Goal: Find specific page/section: Find specific page/section

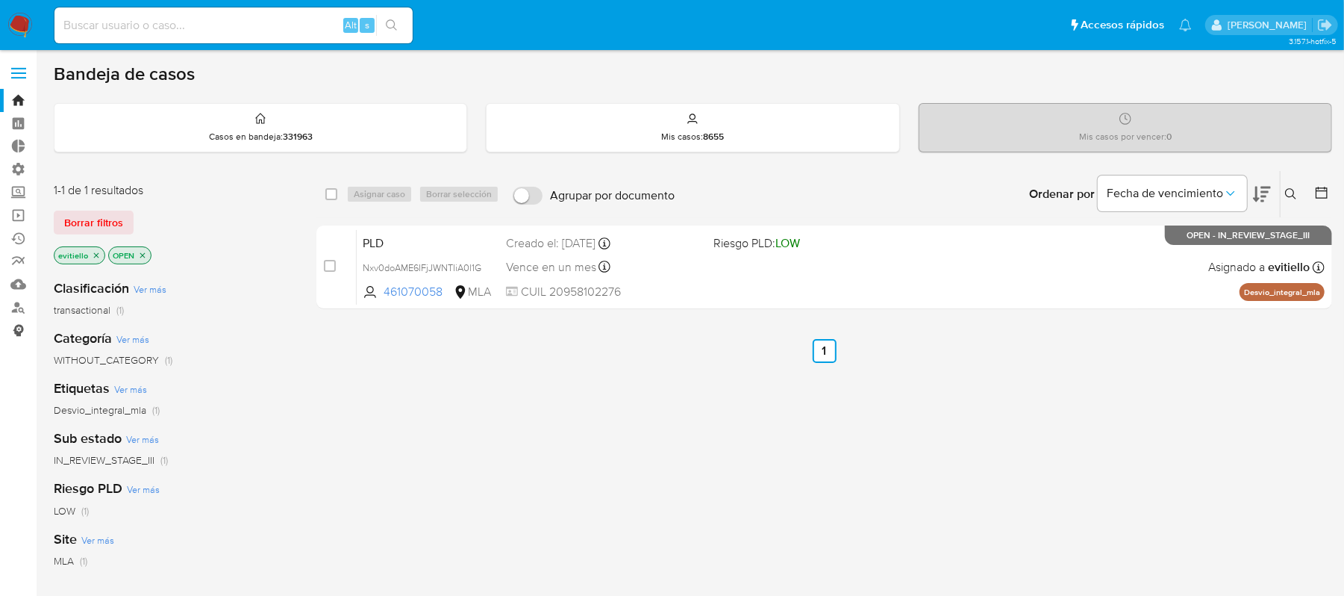
click at [18, 329] on link "Consolidado" at bounding box center [89, 330] width 178 height 23
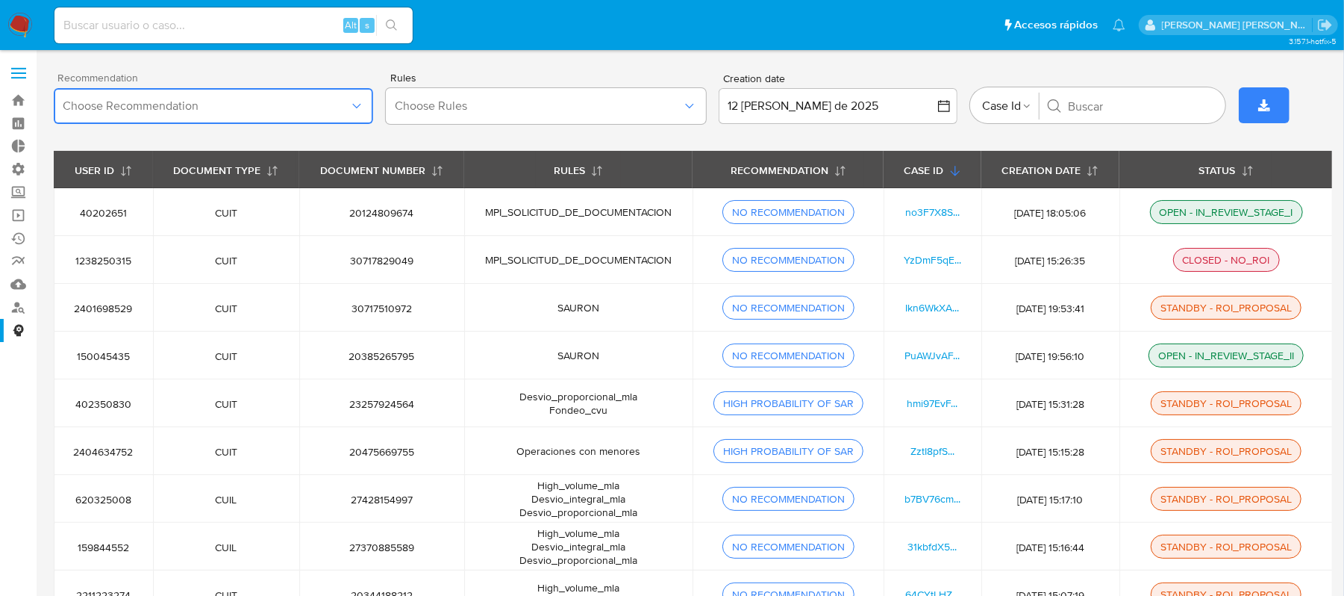
click at [352, 93] on button "Choose Recommendation" at bounding box center [213, 106] width 319 height 36
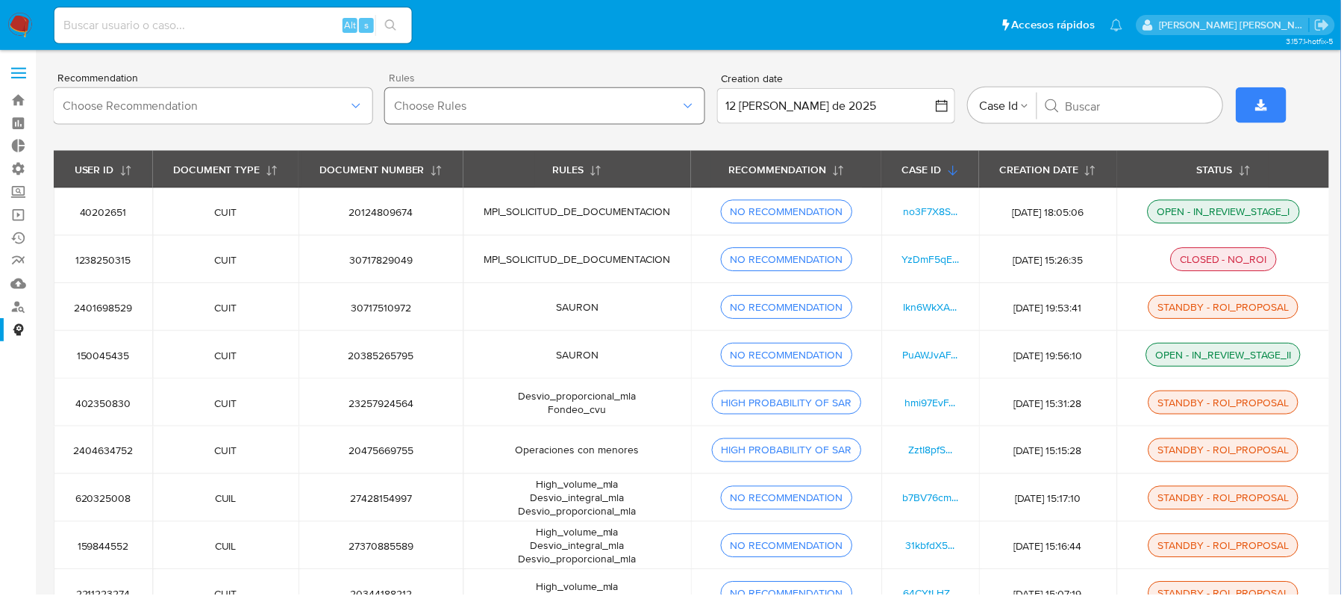
click at [508, 101] on span "Choose Rules" at bounding box center [538, 106] width 287 height 15
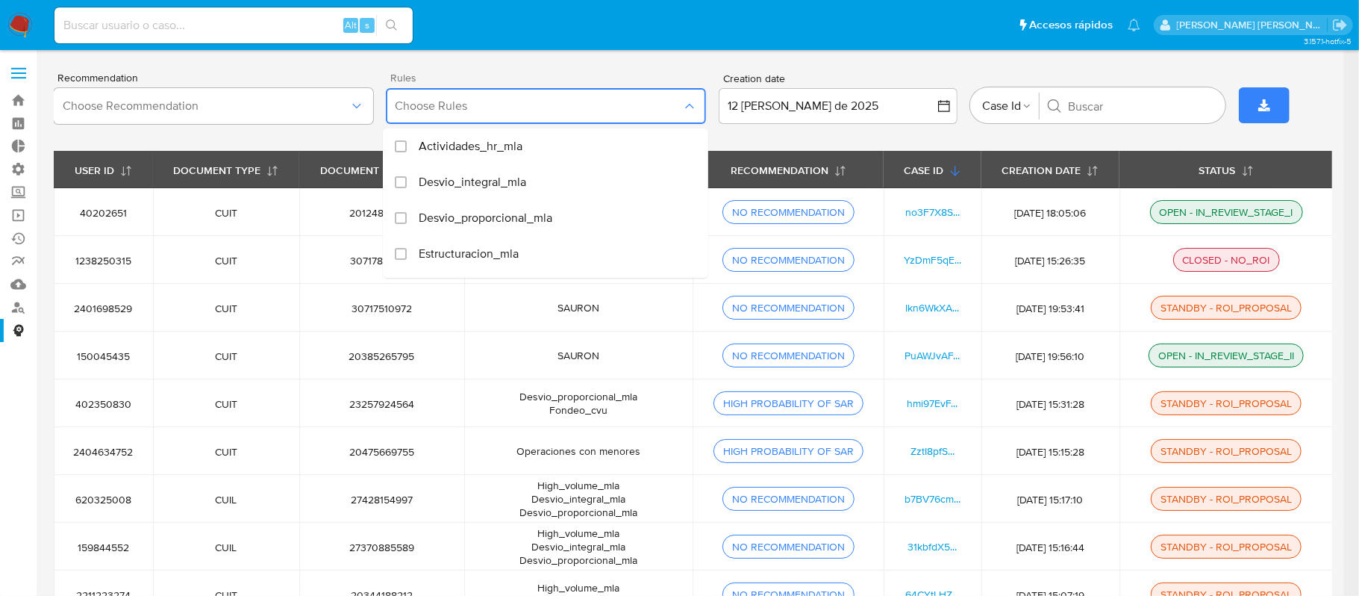
click at [496, 111] on span "Choose Rules" at bounding box center [538, 106] width 287 height 15
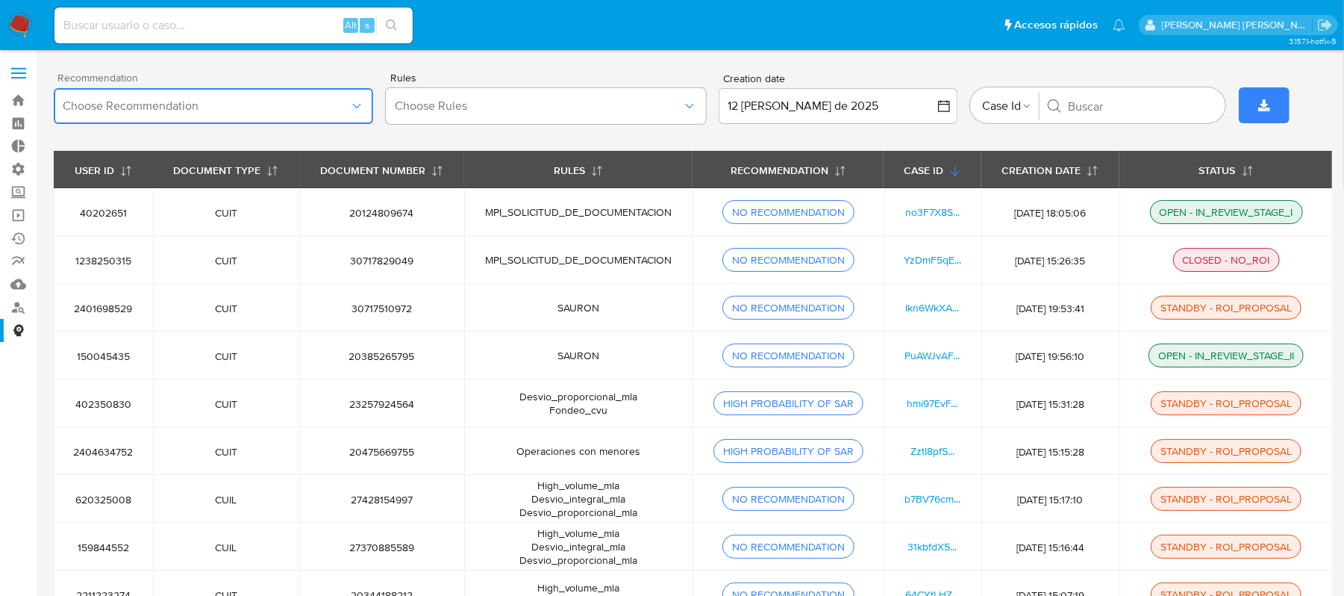
click at [278, 116] on button "Choose Recommendation" at bounding box center [213, 106] width 319 height 36
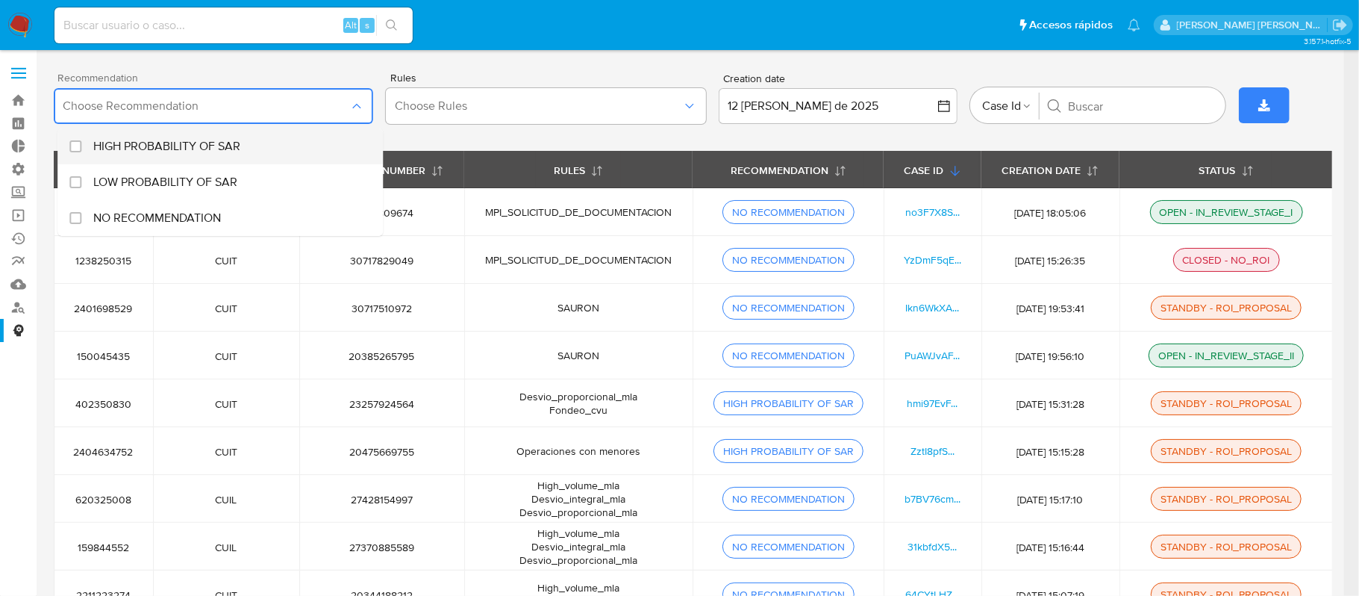
click at [78, 152] on div "Recommendation" at bounding box center [81, 146] width 24 height 36
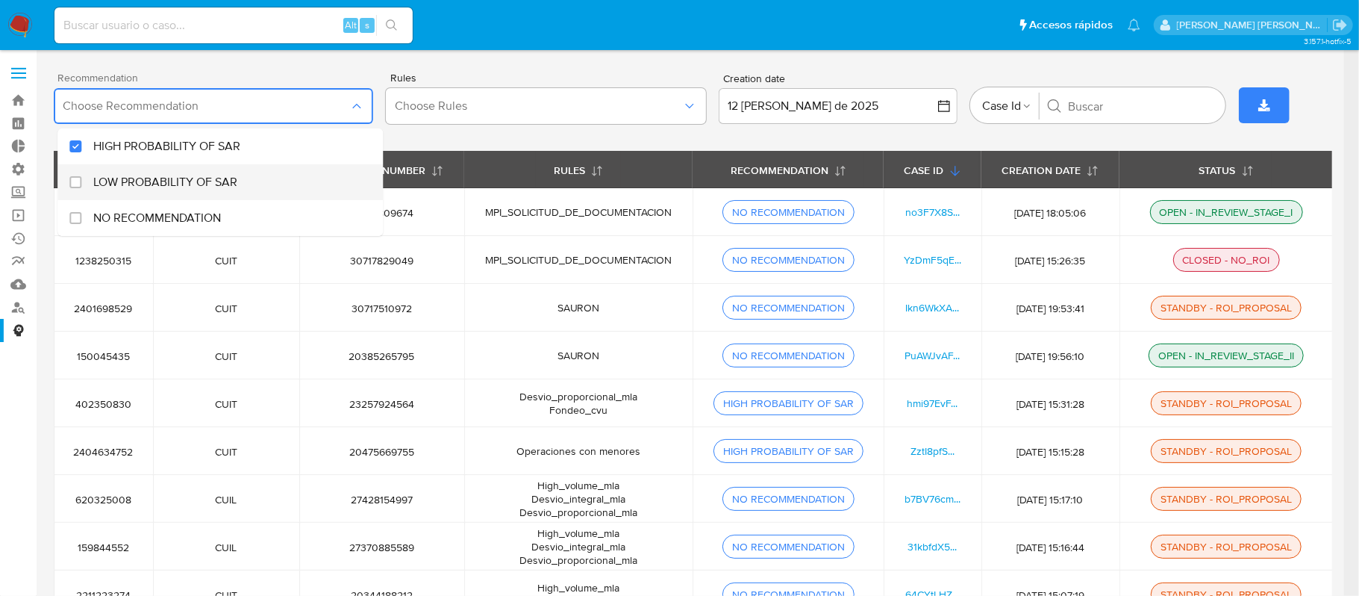
checkbox input "true"
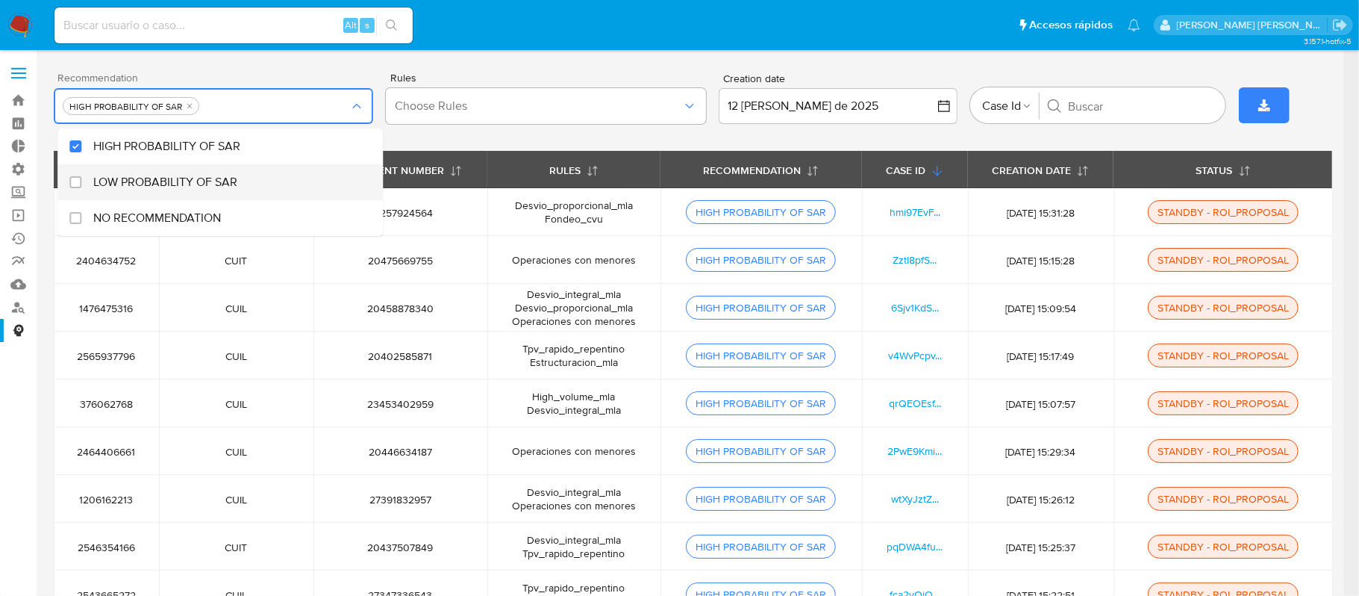
click at [78, 192] on div "Recommendation" at bounding box center [81, 182] width 24 height 36
checkbox input "true"
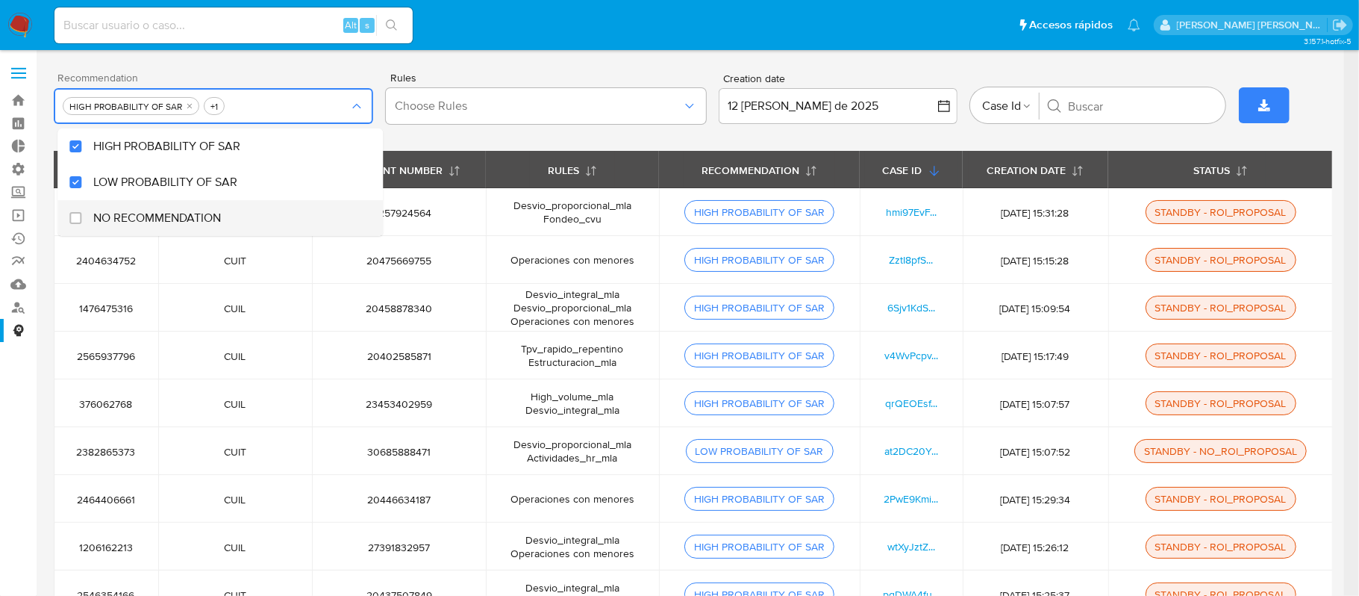
click at [75, 210] on div "Recommendation" at bounding box center [81, 218] width 24 height 36
checkbox input "true"
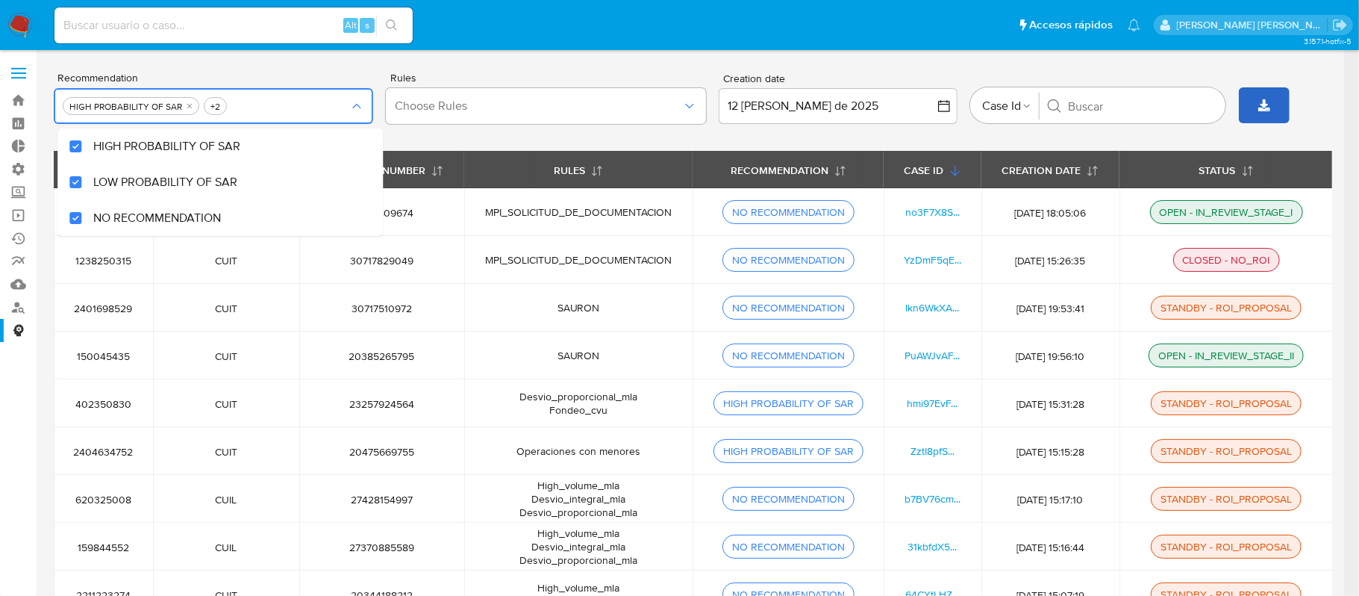
click at [1278, 110] on button "button" at bounding box center [1264, 105] width 51 height 36
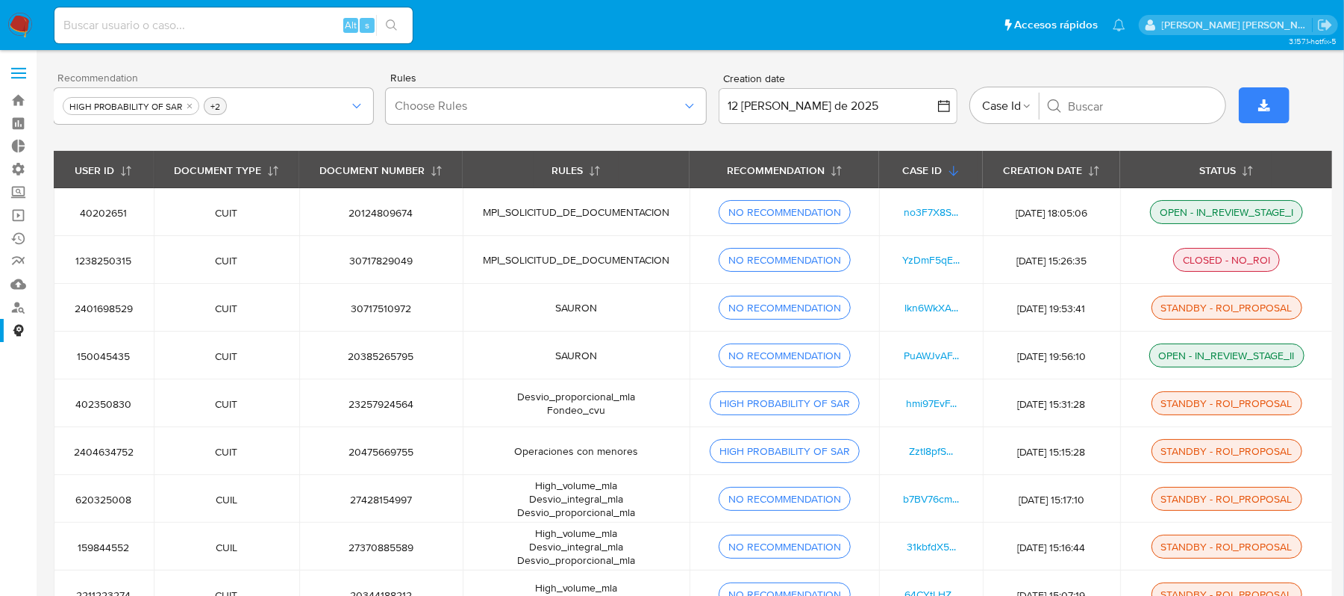
click at [213, 102] on span "+2" at bounding box center [215, 106] width 16 height 13
click at [346, 107] on button "button" at bounding box center [213, 106] width 319 height 36
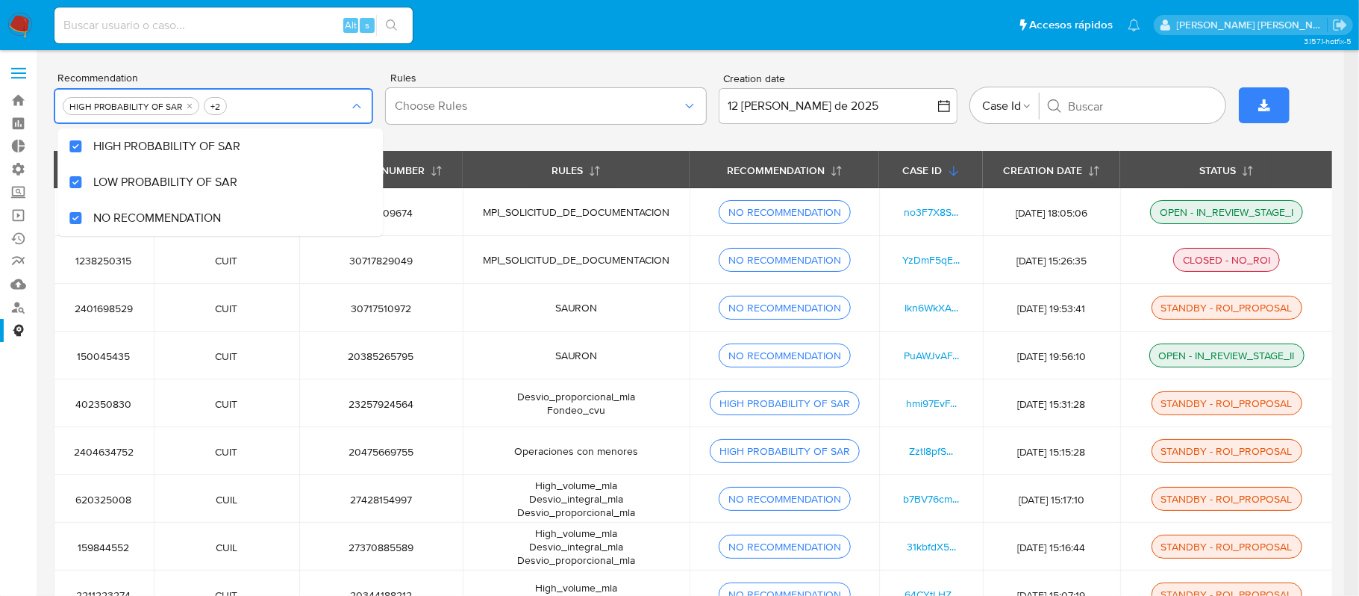
click at [530, 139] on div "Recommendation HIGH PROBABILITY OF SAR LOW PROBABILITY OF SAR NO RECOMMENDATION…" at bounding box center [693, 105] width 1278 height 91
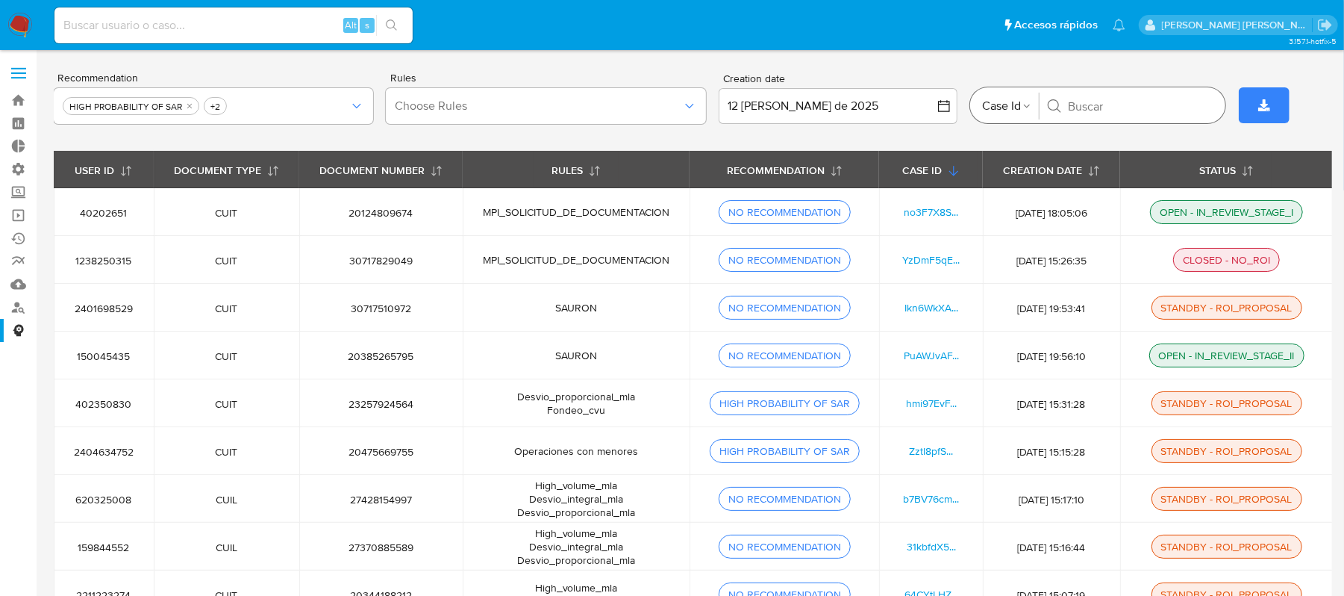
click at [1120, 108] on input "Buscar" at bounding box center [1141, 106] width 146 height 15
click at [942, 103] on icon "button" at bounding box center [944, 106] width 15 height 15
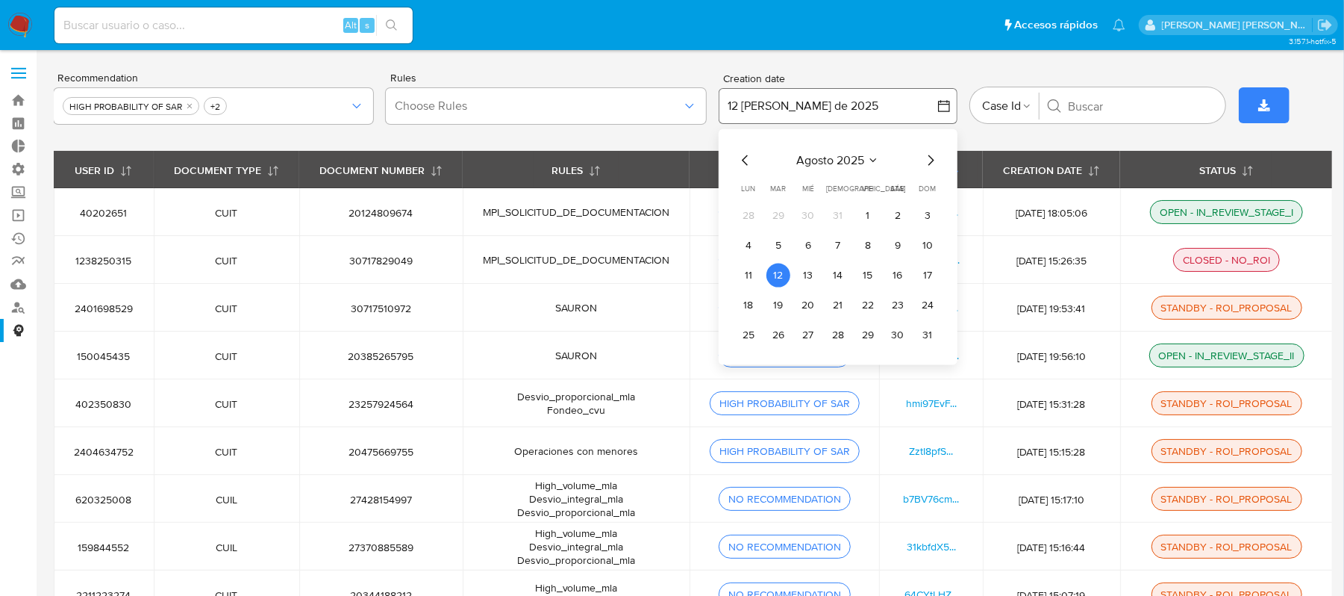
click at [942, 103] on icon "button" at bounding box center [944, 106] width 15 height 15
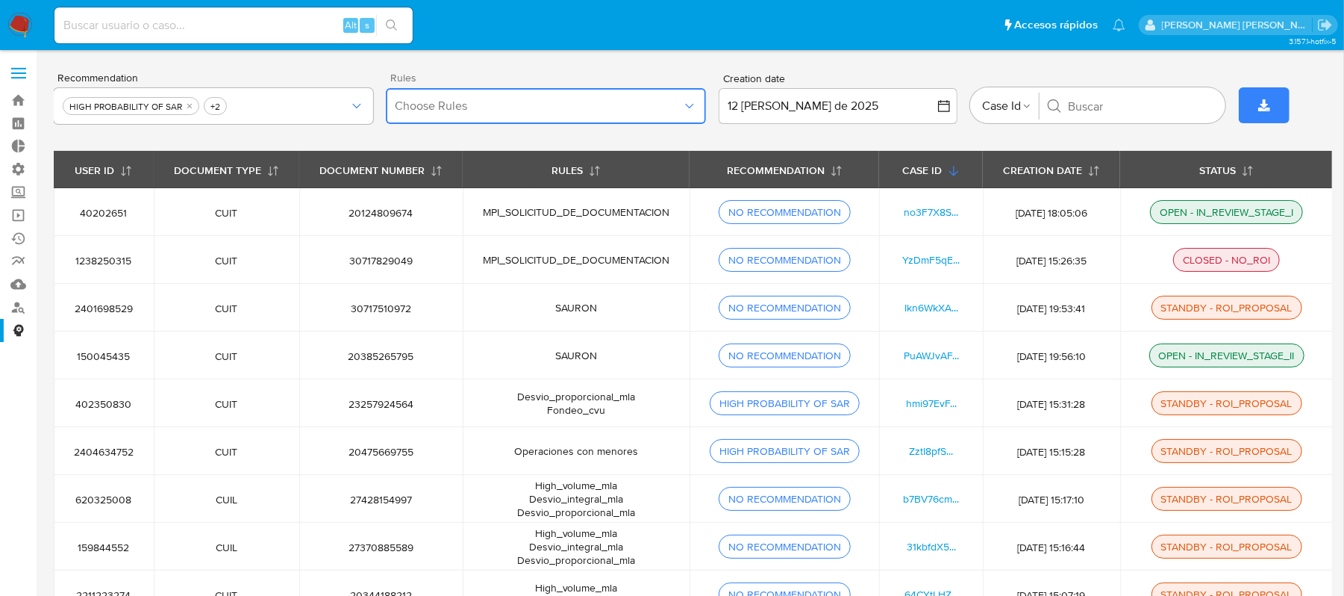
click at [652, 107] on span "Choose Rules" at bounding box center [538, 106] width 287 height 15
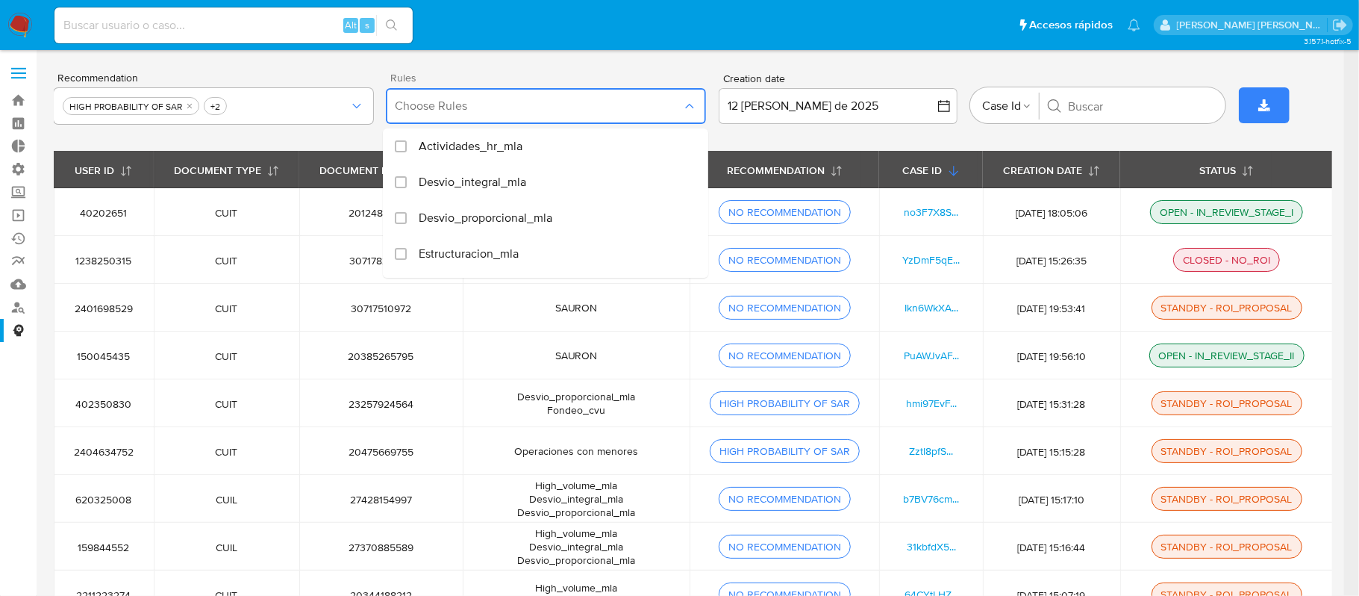
click at [652, 107] on span "Choose Rules" at bounding box center [538, 106] width 287 height 15
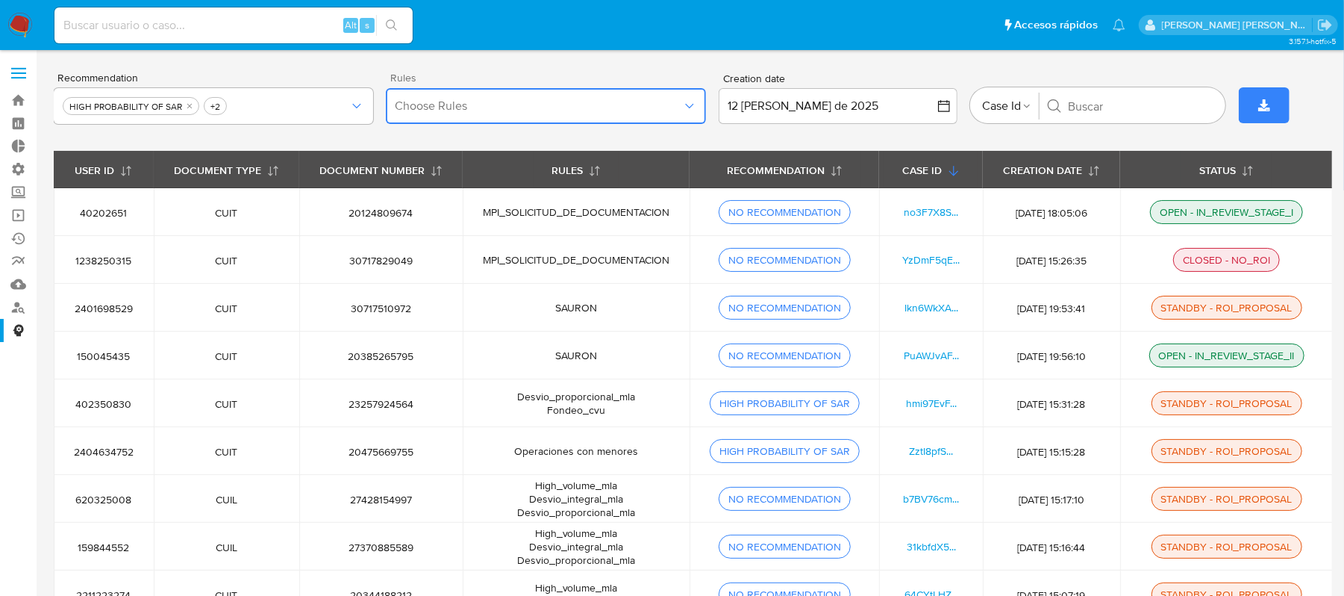
click at [652, 107] on span "Choose Rules" at bounding box center [538, 106] width 287 height 15
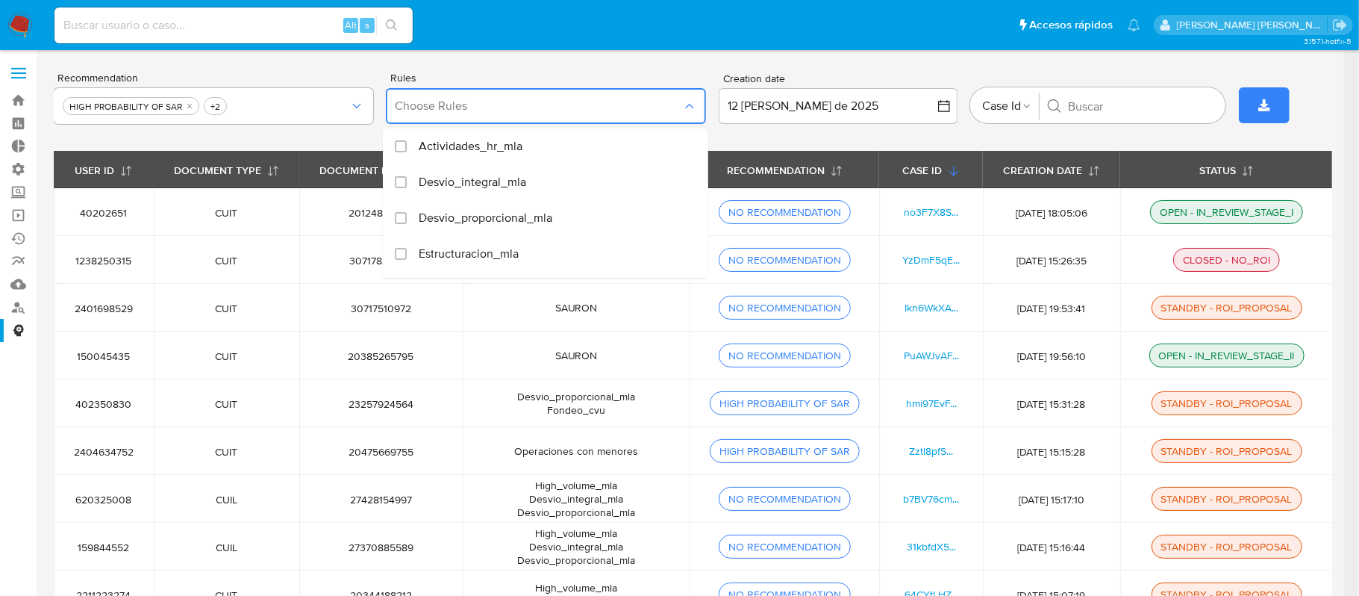
click at [780, 138] on div "Recommendation HIGH PROBABILITY OF SAR +2 Rules Choose Rules Actividades_hr_mla…" at bounding box center [693, 105] width 1278 height 91
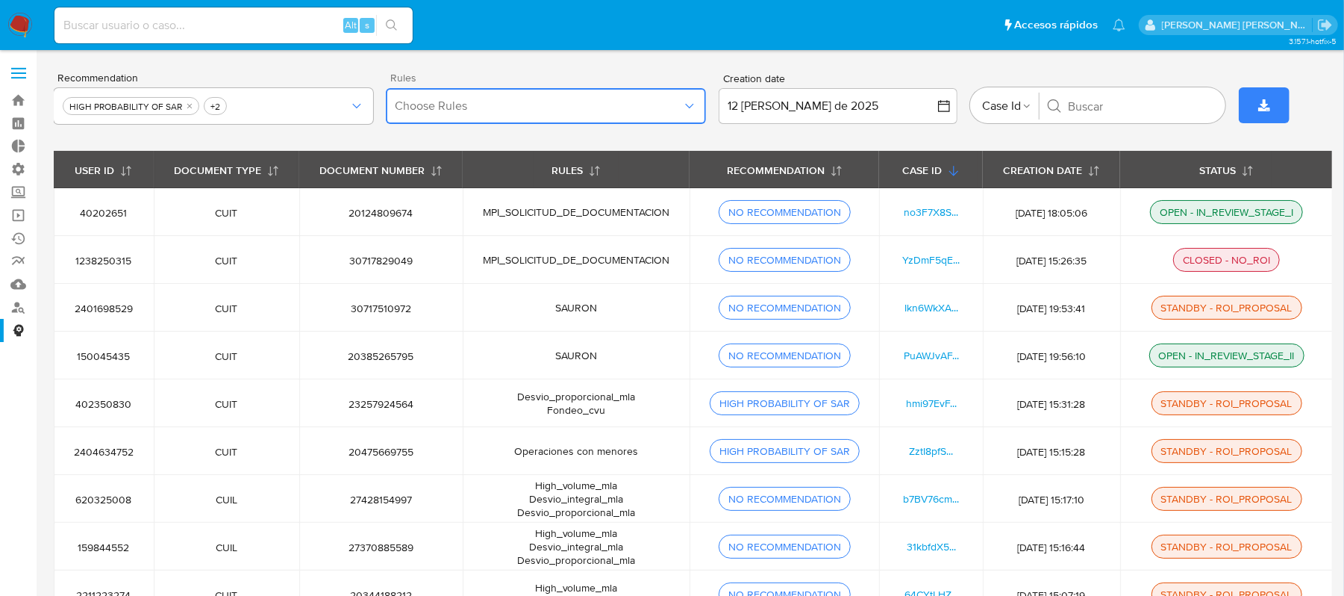
click at [487, 106] on span "Choose Rules" at bounding box center [538, 106] width 287 height 15
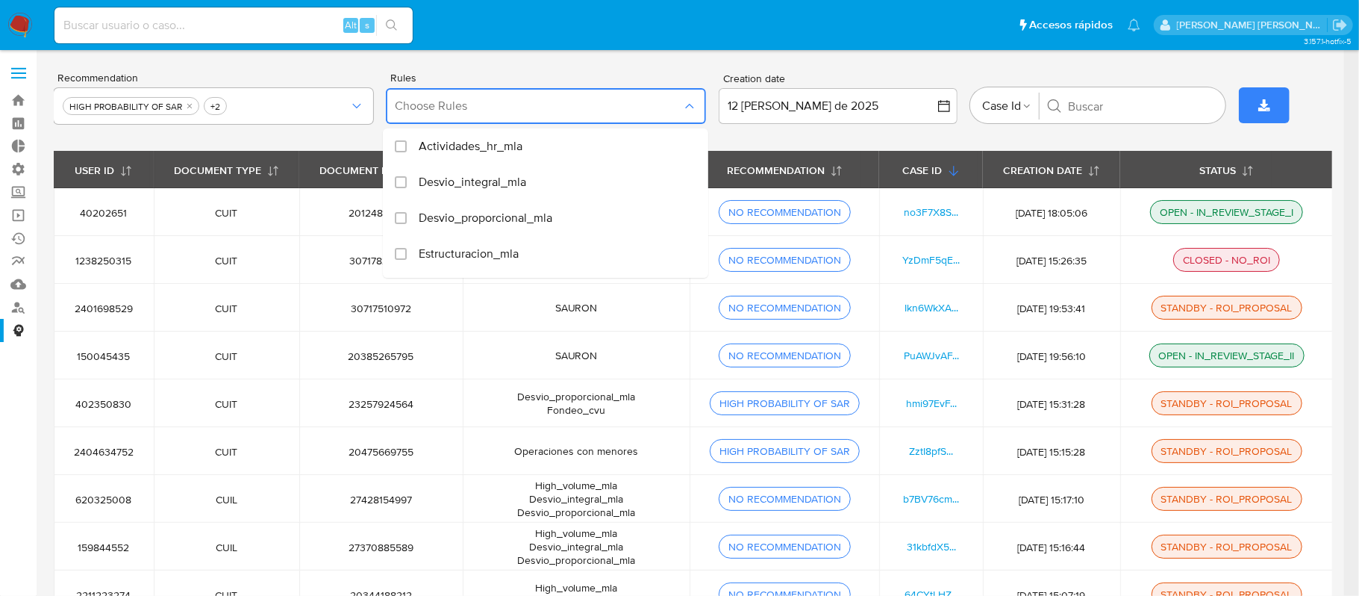
click at [813, 141] on div "Recommendation HIGH PROBABILITY OF SAR +2 Rules Choose Rules Actividades_hr_mla…" at bounding box center [693, 105] width 1278 height 91
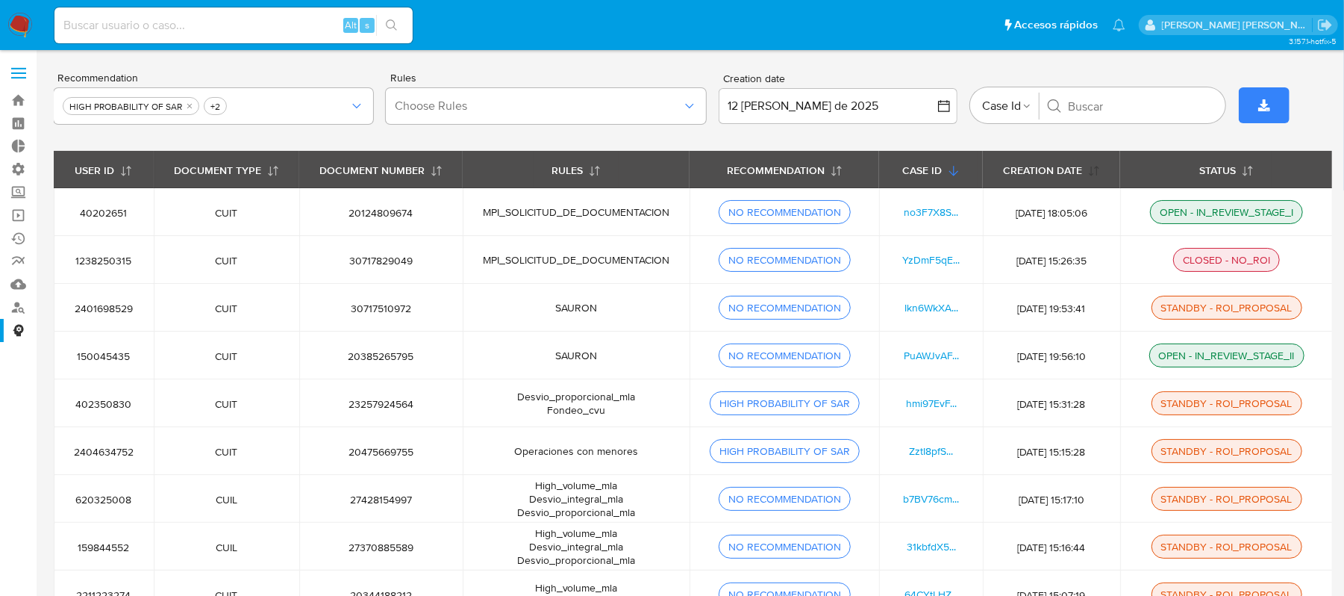
click at [1084, 178] on button "CREATION DATE" at bounding box center [1051, 169] width 133 height 36
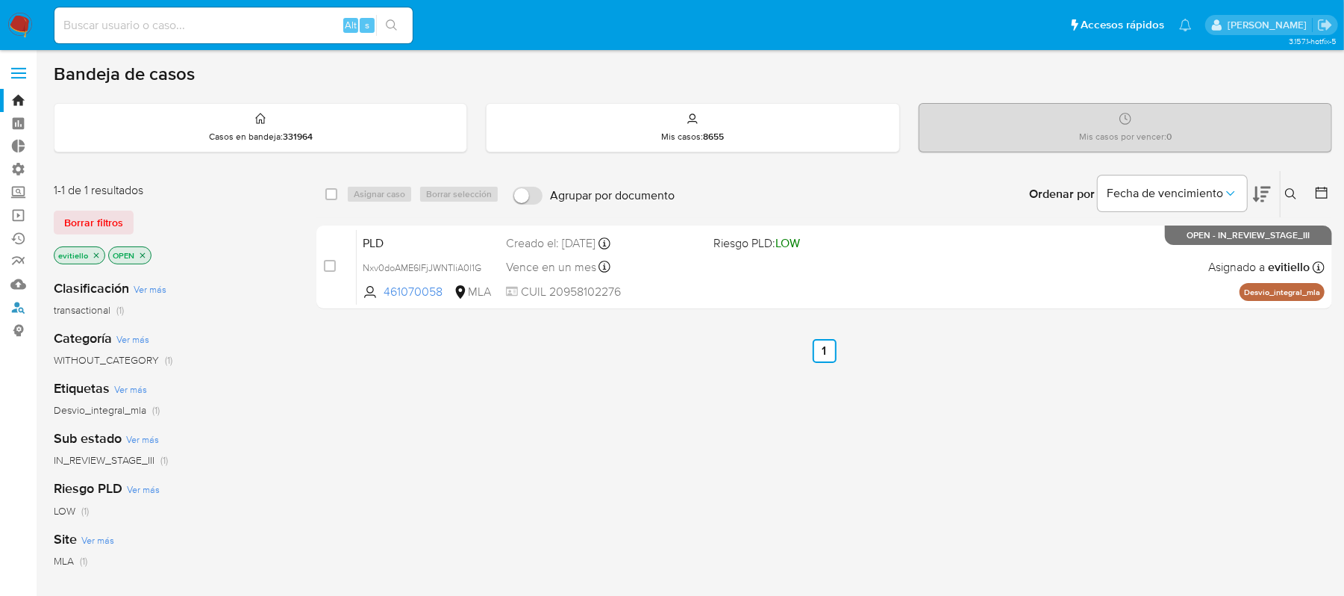
drag, startPoint x: 24, startPoint y: 305, endPoint x: 54, endPoint y: 314, distance: 31.9
click at [24, 305] on link "Buscador de personas" at bounding box center [89, 307] width 178 height 23
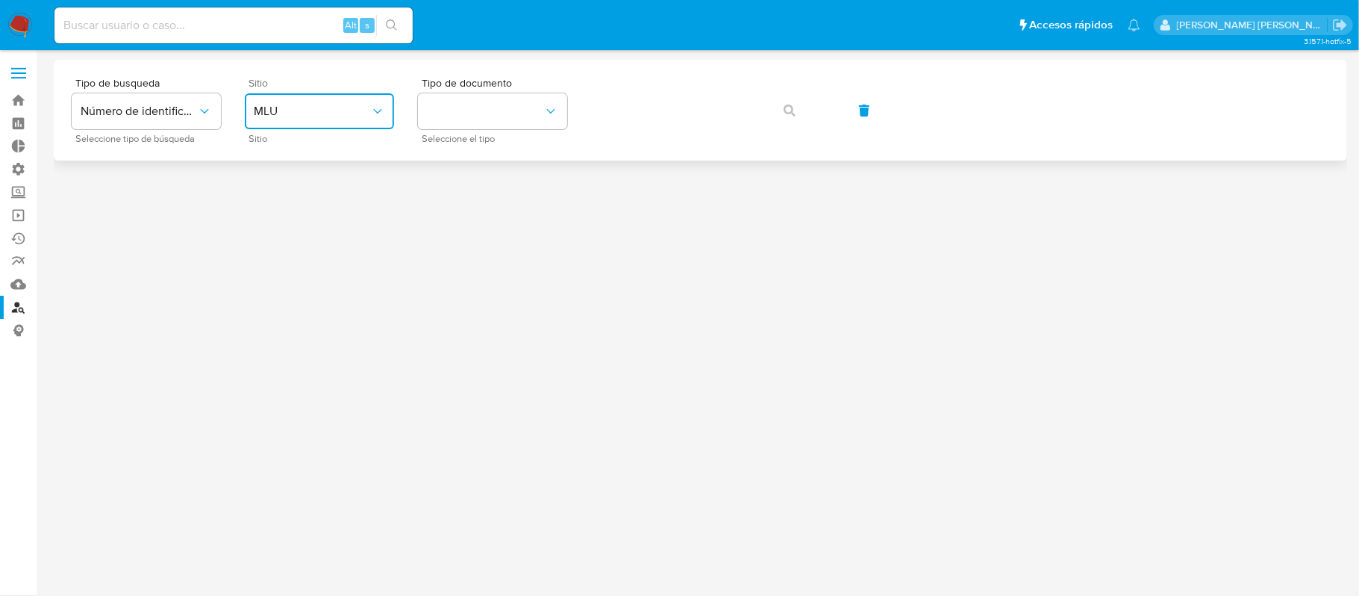
click at [375, 108] on icon "site_id" at bounding box center [377, 111] width 15 height 15
click at [16, 284] on link "Mulan" at bounding box center [89, 283] width 178 height 23
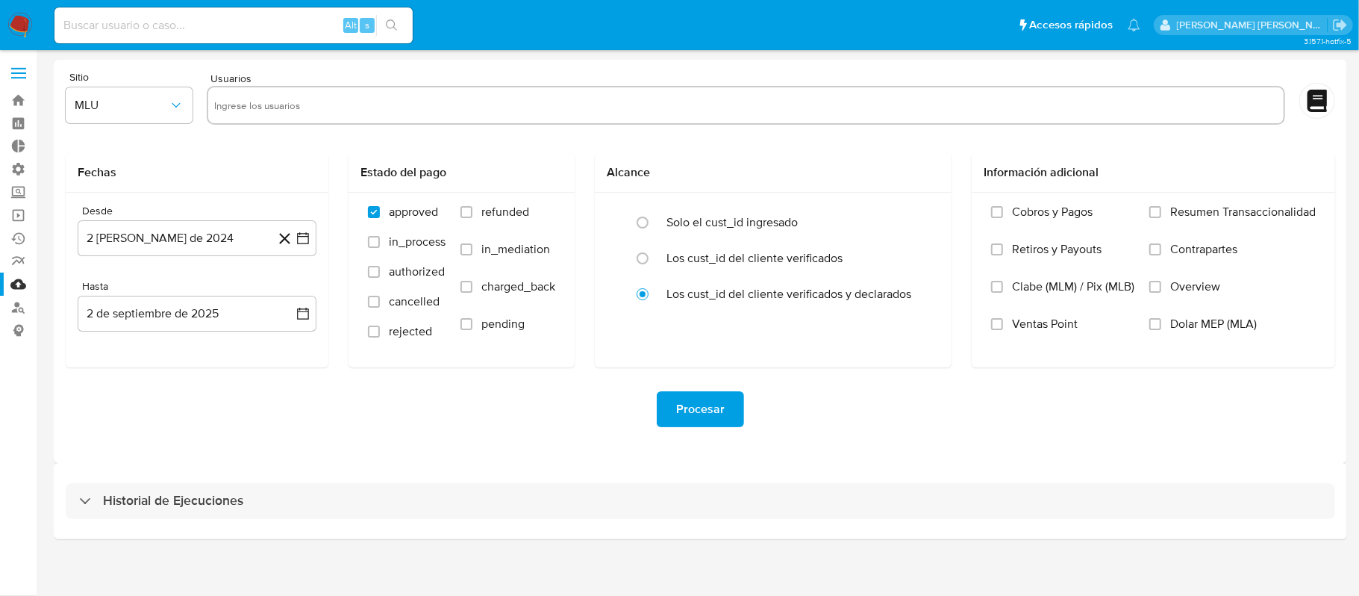
drag, startPoint x: 449, startPoint y: 510, endPoint x: 430, endPoint y: 428, distance: 84.4
click at [449, 510] on div "Historial de Ejecuciones" at bounding box center [700, 501] width 1269 height 36
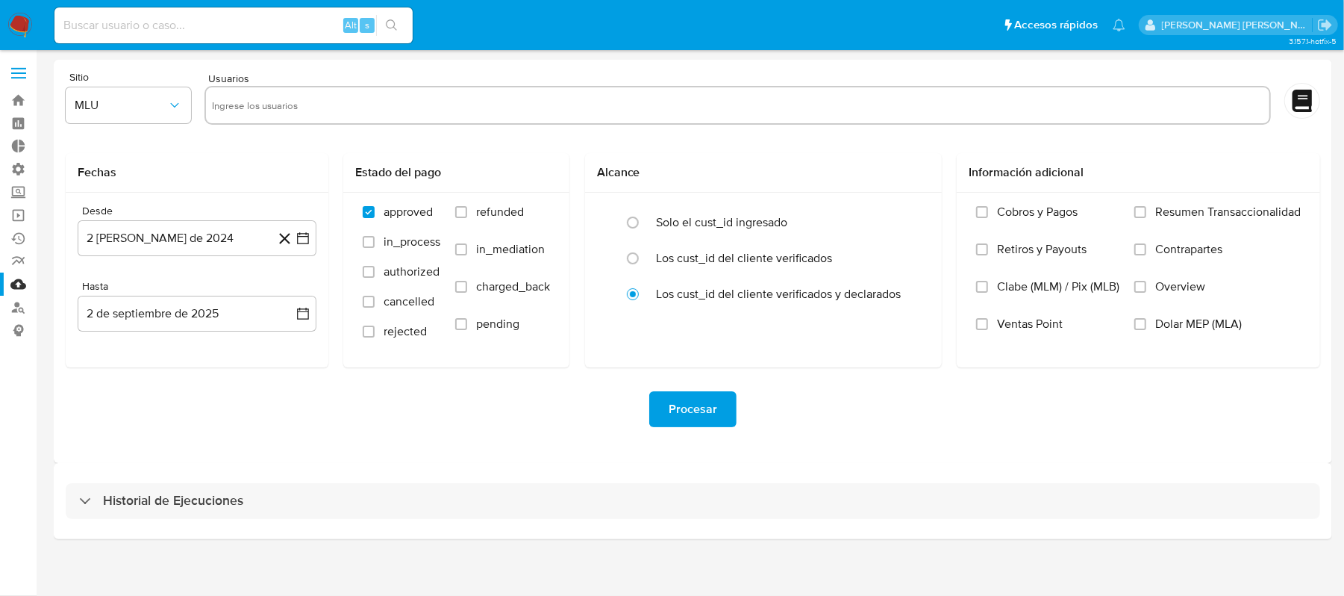
select select "10"
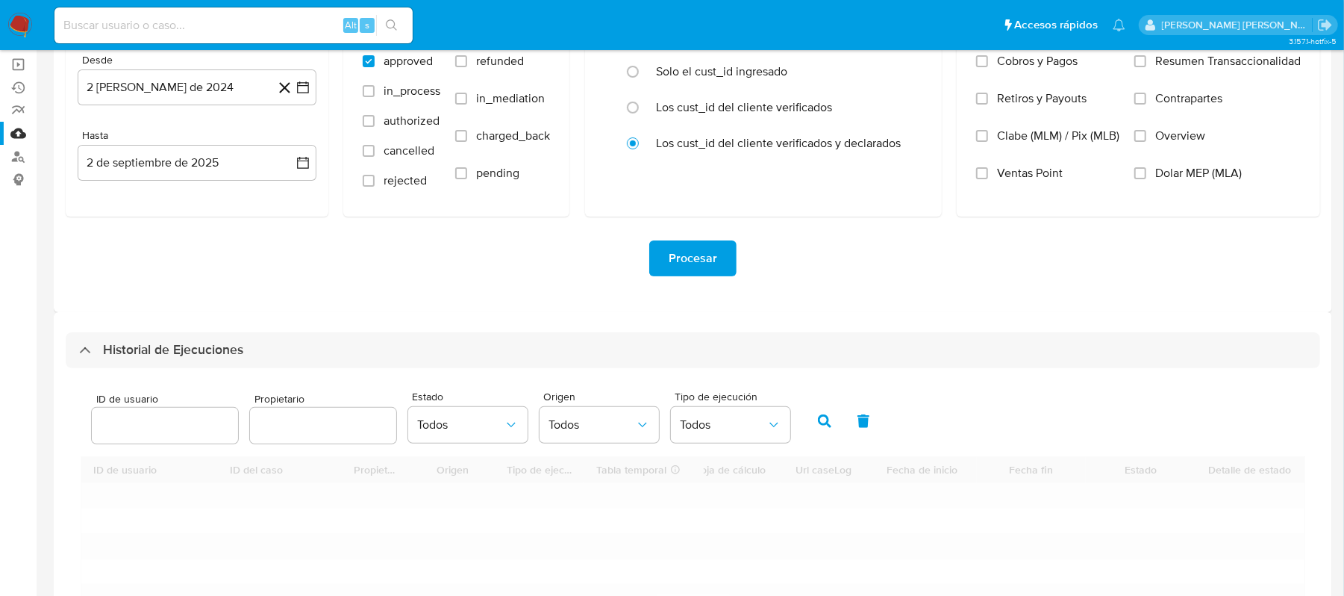
scroll to position [199, 0]
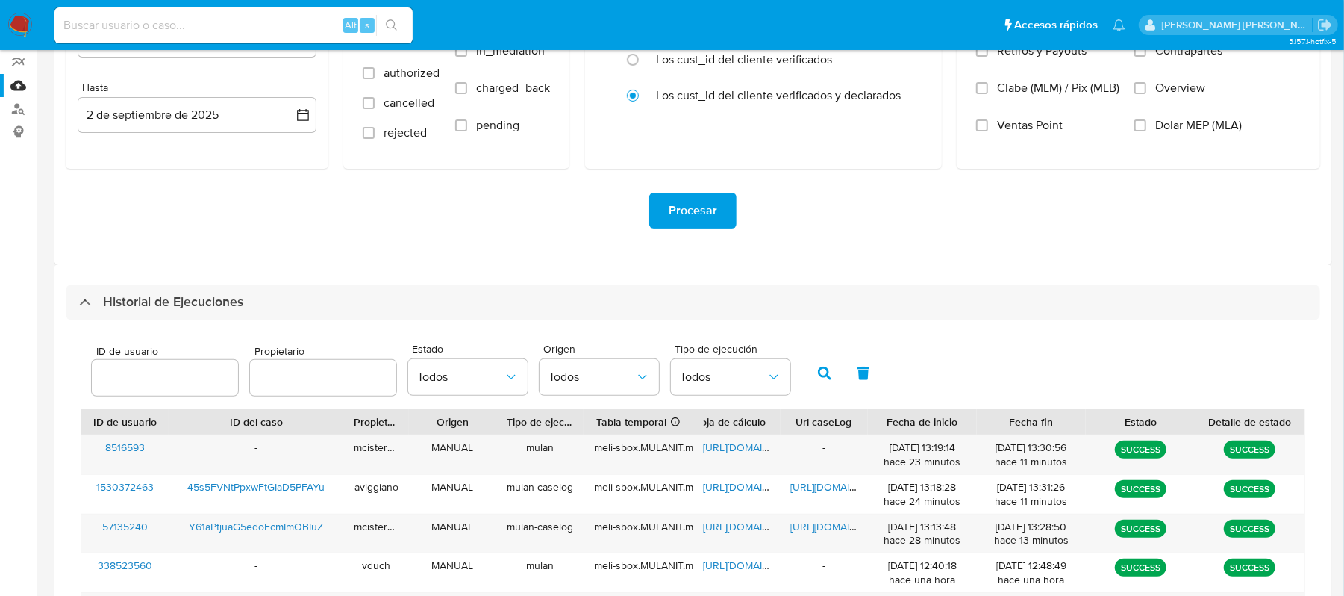
click at [204, 379] on input "number" at bounding box center [165, 377] width 146 height 19
type input "415105106"
click at [813, 375] on button "button" at bounding box center [824, 373] width 39 height 36
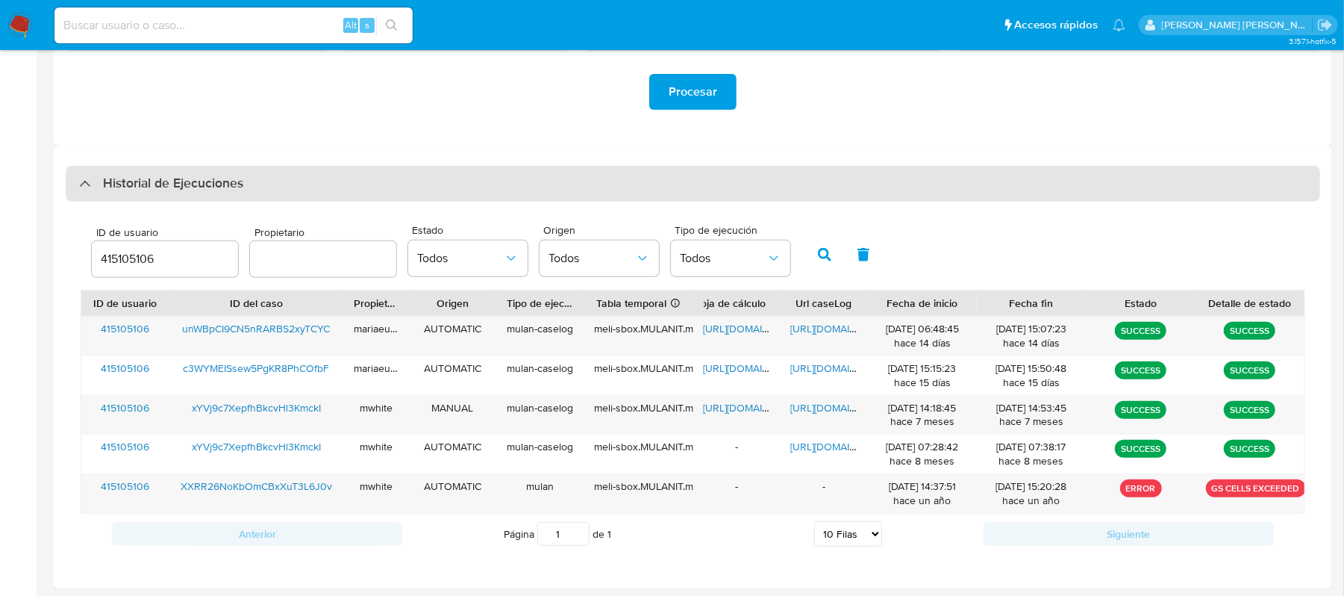
scroll to position [320, 0]
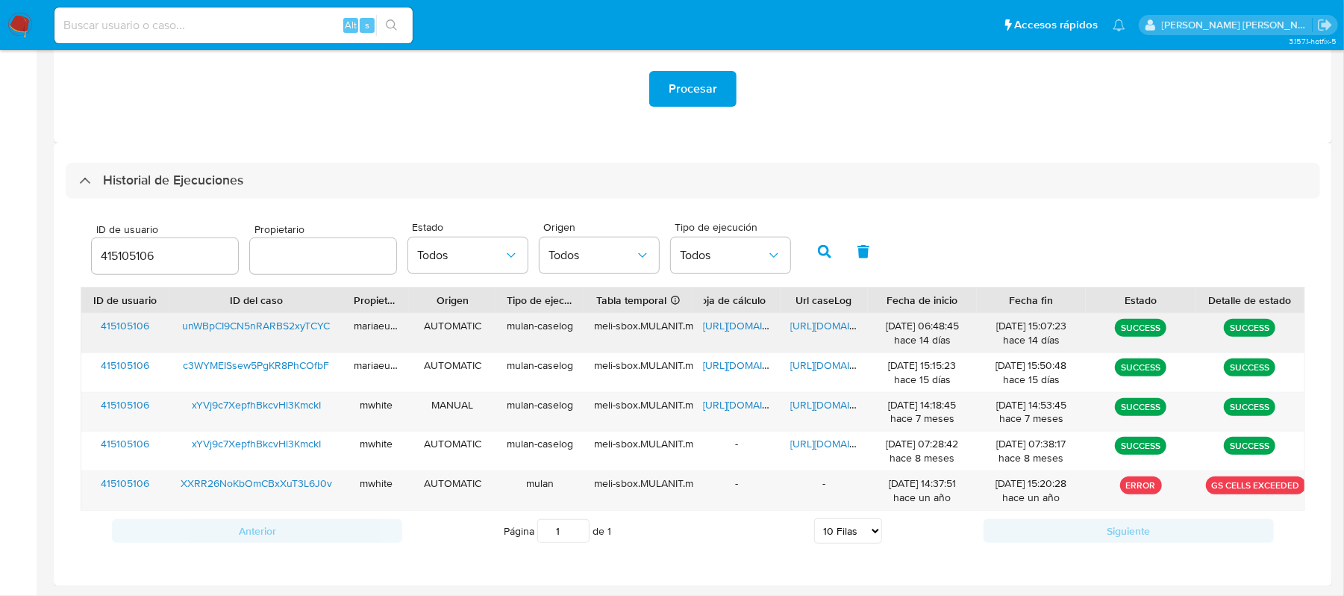
click at [821, 318] on span "https://docs.google.com/document/d/16IjoqCkuG90sn1U70Ft9k7IcY3RIXOO5pkCDImnkKX8…" at bounding box center [842, 325] width 103 height 15
click at [723, 326] on span "https://docs.google.com/spreadsheets/d/1LdR3pSWQJ8gkf53reDeHEuUFx8rBuRFScBpx4pD…" at bounding box center [755, 325] width 103 height 15
click at [732, 325] on span "https://docs.google.com/spreadsheets/d/1LdR3pSWQJ8gkf53reDeHEuUFx8rBuRFScBpx4pD…" at bounding box center [755, 325] width 103 height 15
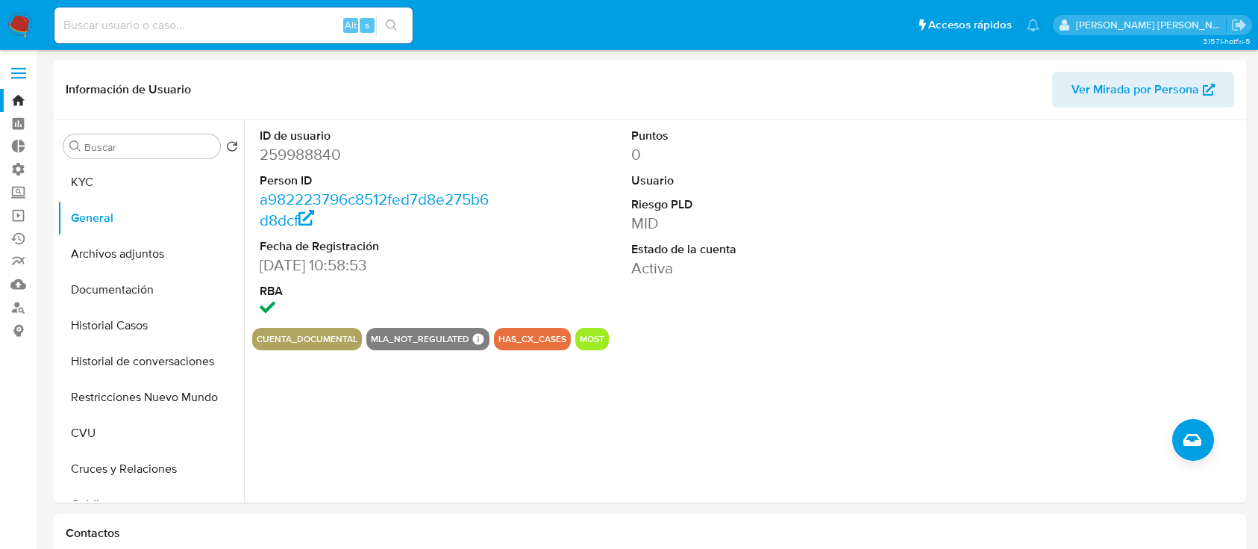
select select "10"
